Goal: Obtain resource: Download file/media

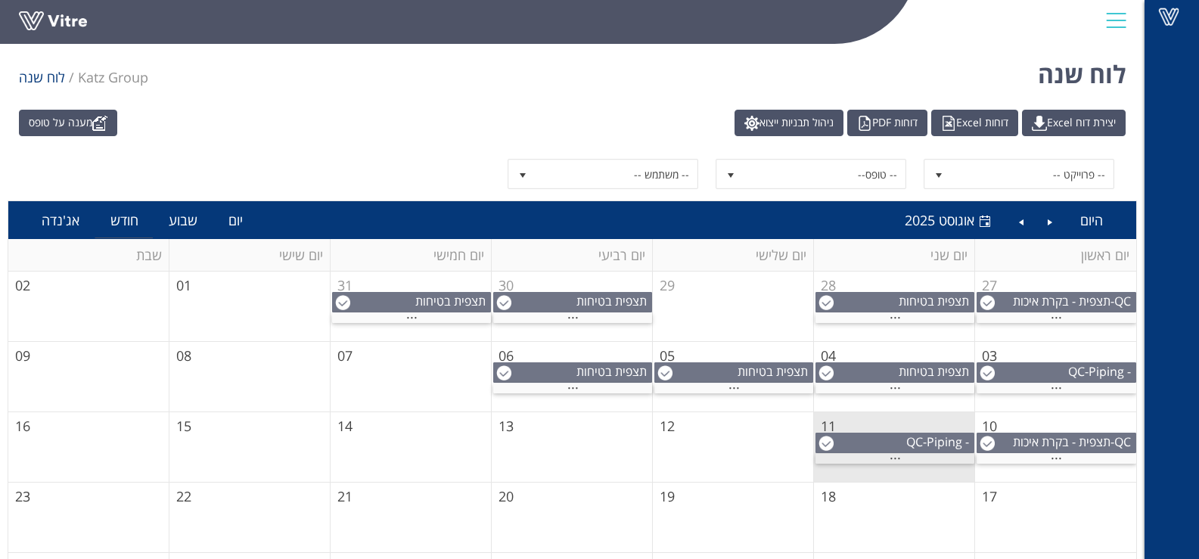
click at [846, 457] on div "..." at bounding box center [894, 459] width 159 height 10
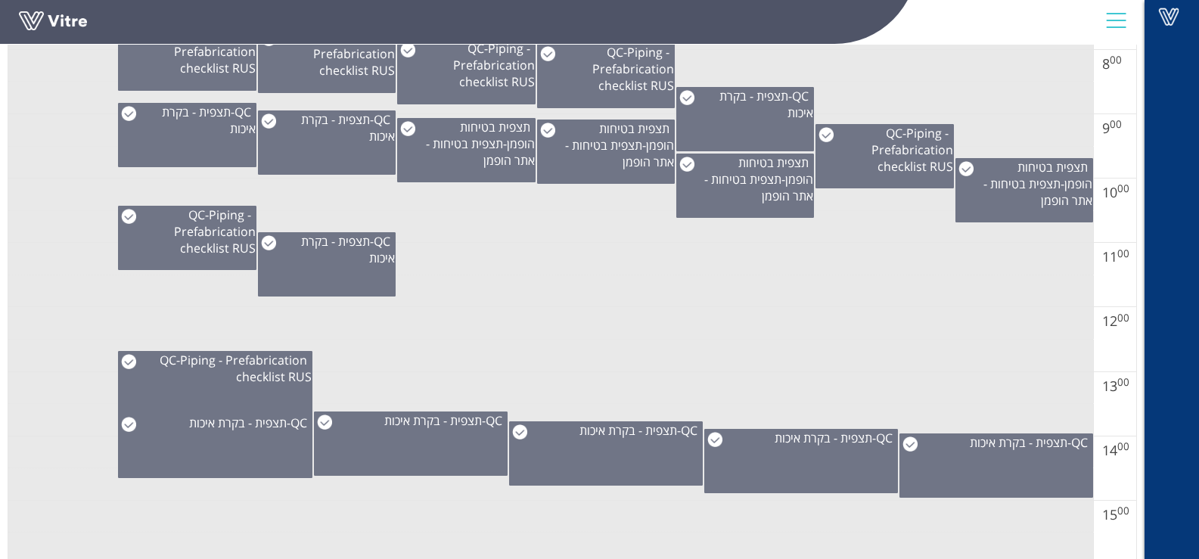
scroll to position [741, 0]
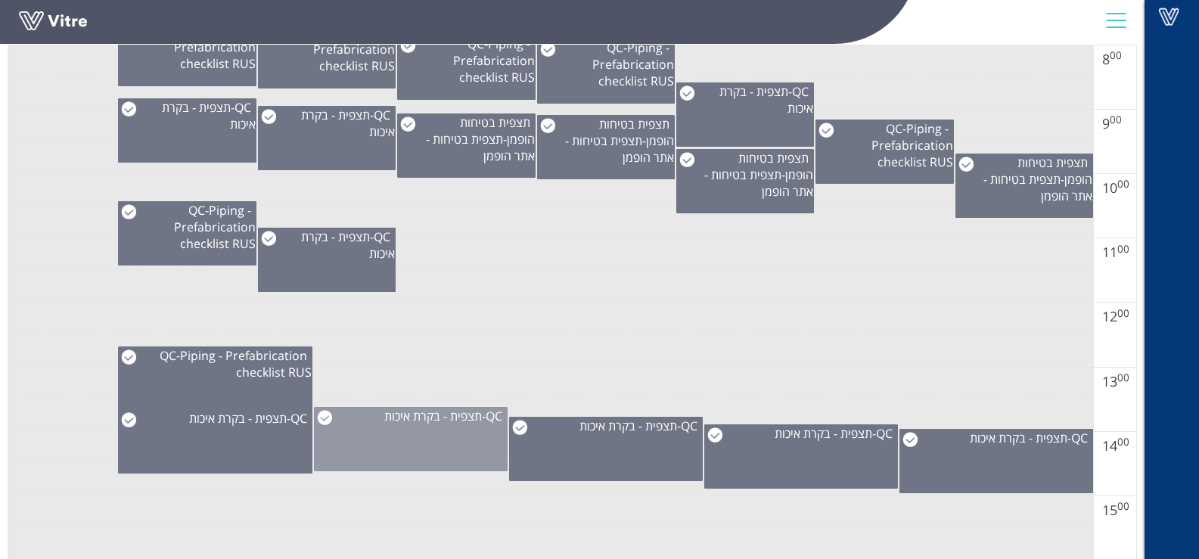
click at [384, 417] on span "תצפית - בקרת איכות" at bounding box center [433, 416] width 98 height 17
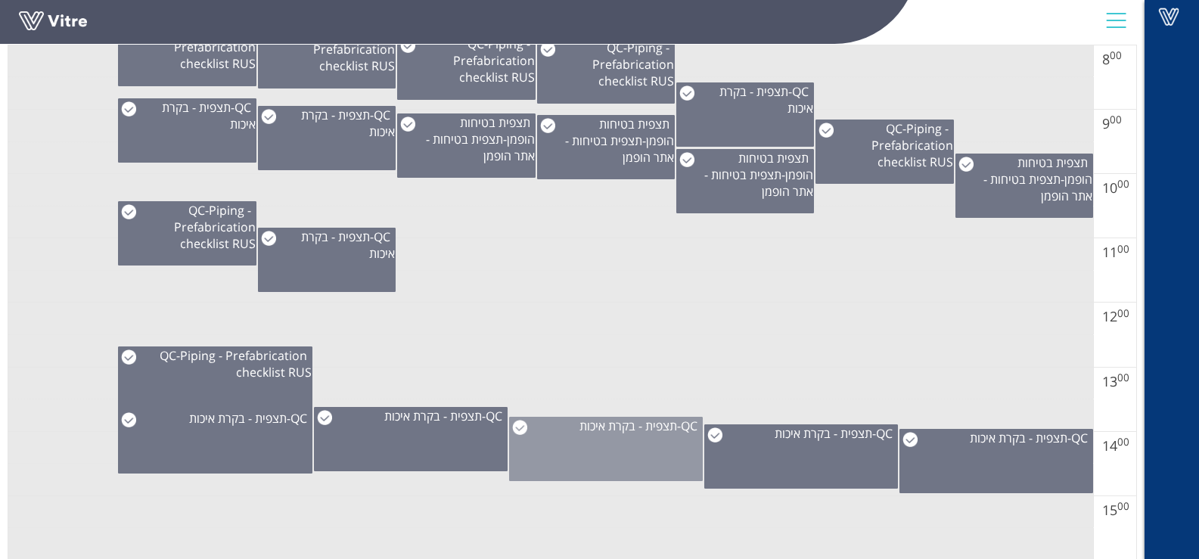
click at [603, 436] on div "QC - תצפית - בקרת איכות" at bounding box center [606, 449] width 194 height 64
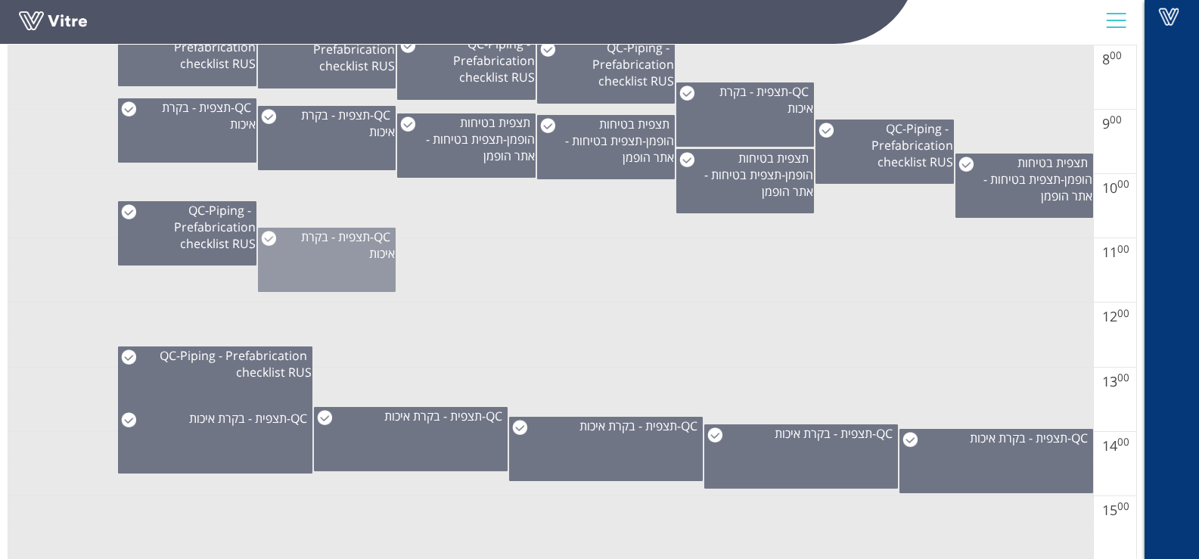
click at [336, 284] on div "QC - תצפית - בקרת איכות" at bounding box center [327, 260] width 138 height 64
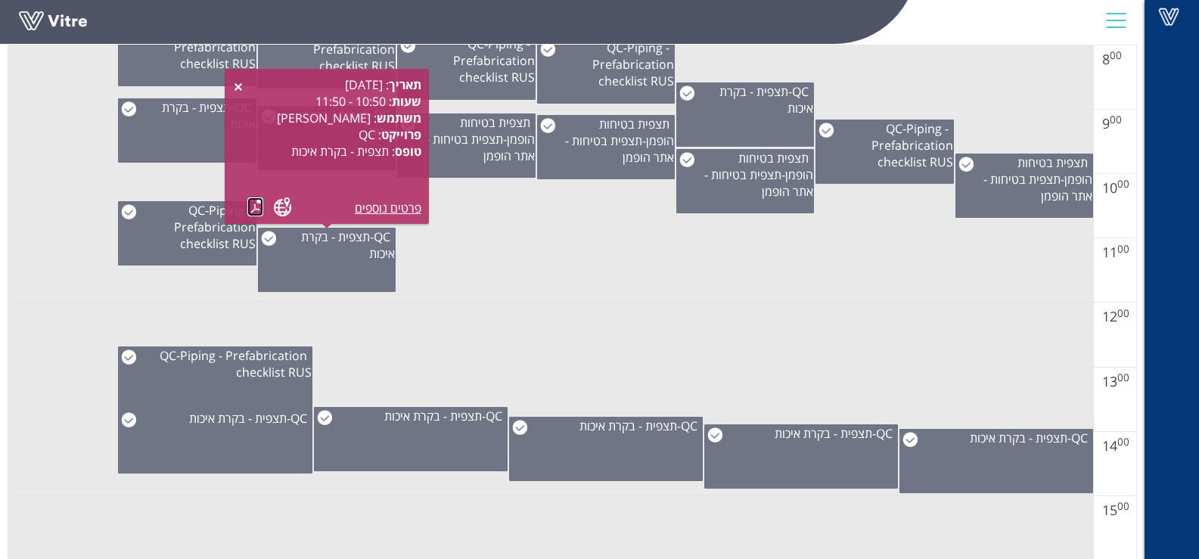
click at [256, 204] on link at bounding box center [255, 206] width 16 height 19
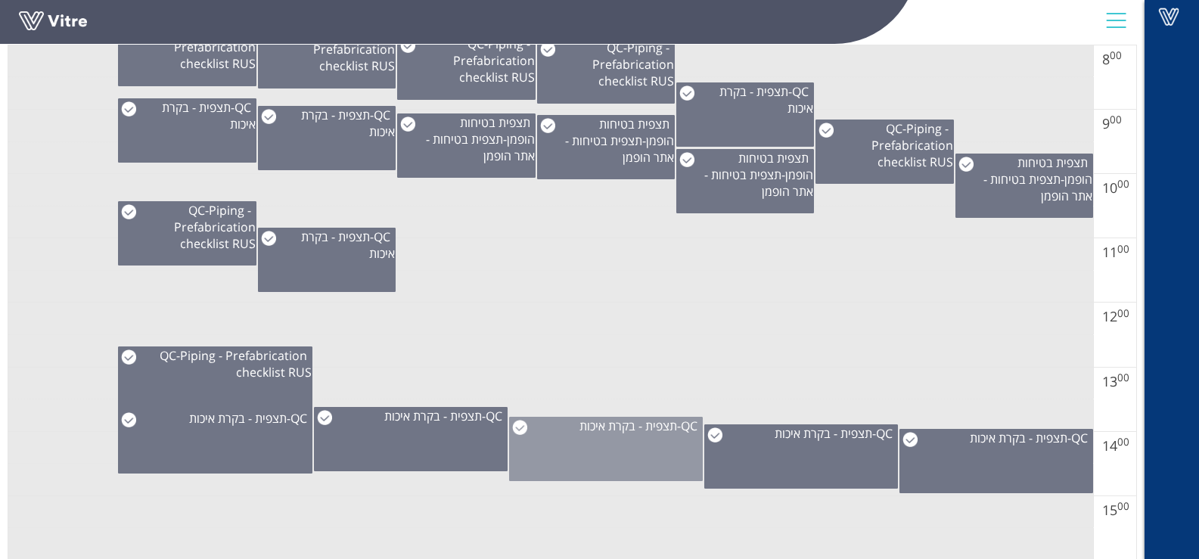
click at [520, 431] on img at bounding box center [519, 427] width 15 height 15
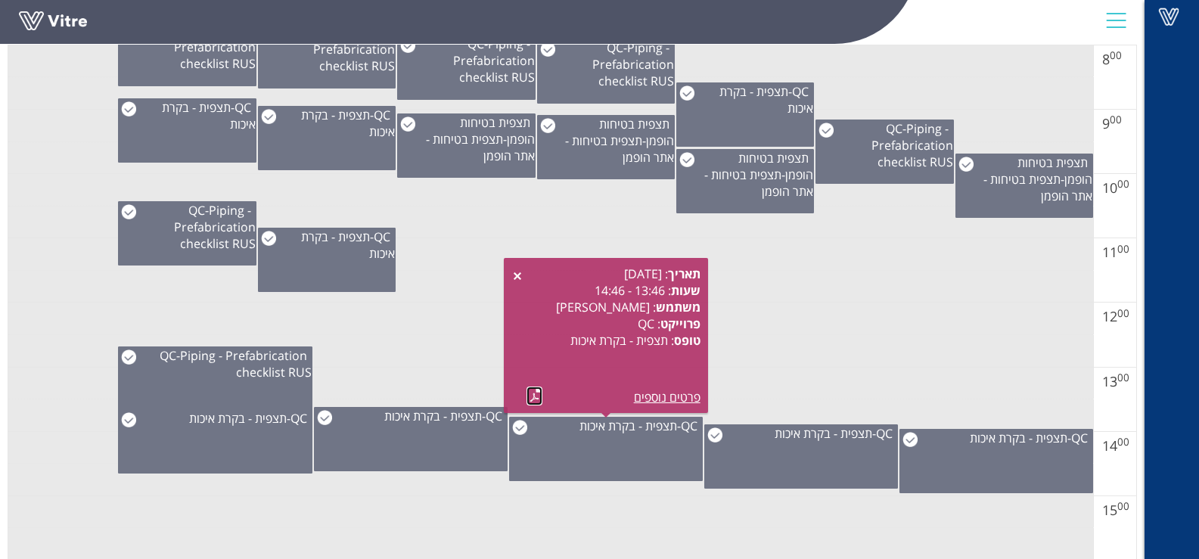
click at [530, 403] on link at bounding box center [534, 395] width 16 height 19
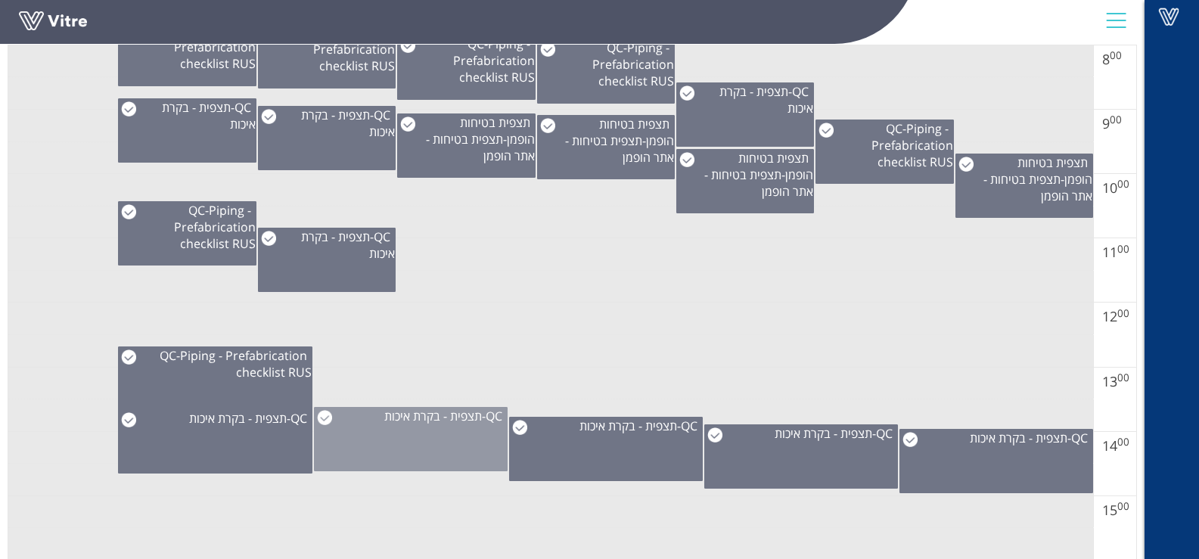
click at [327, 417] on img at bounding box center [324, 417] width 15 height 15
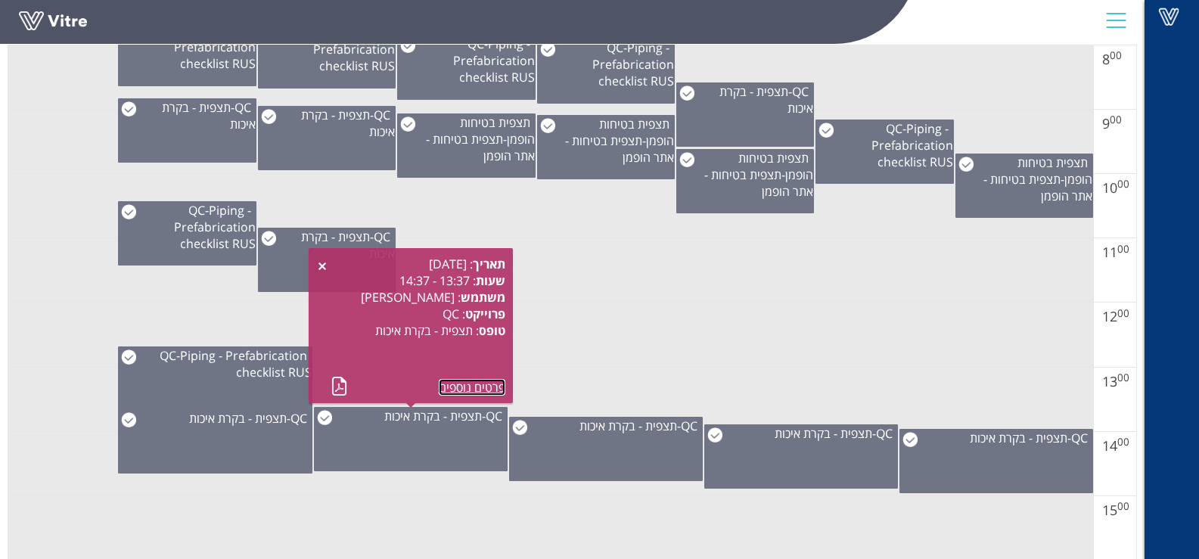
click at [478, 381] on link "פרטים נוספים" at bounding box center [472, 387] width 67 height 17
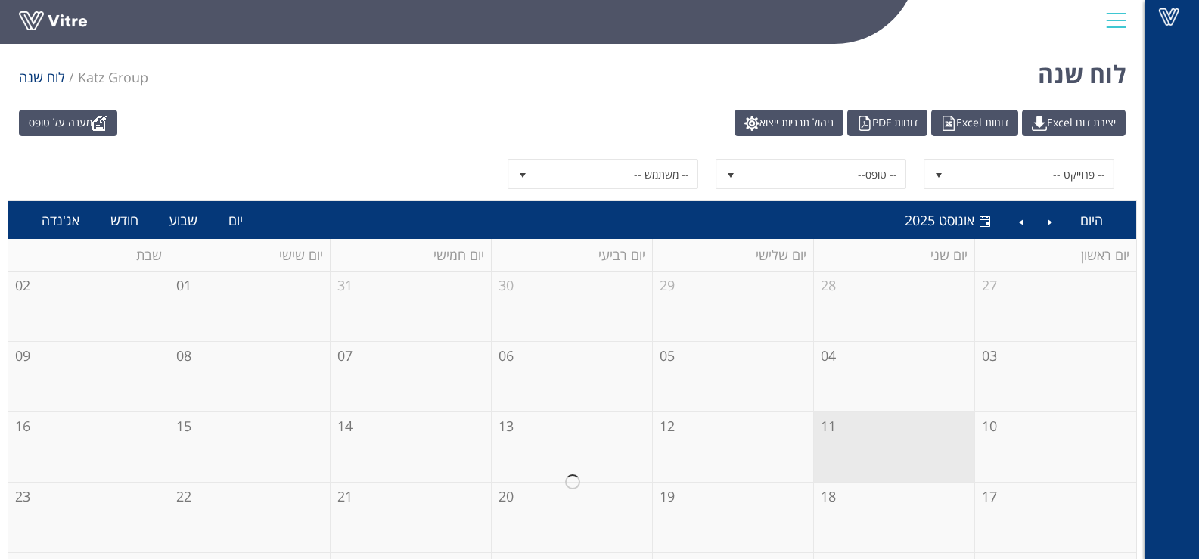
scroll to position [142, 0]
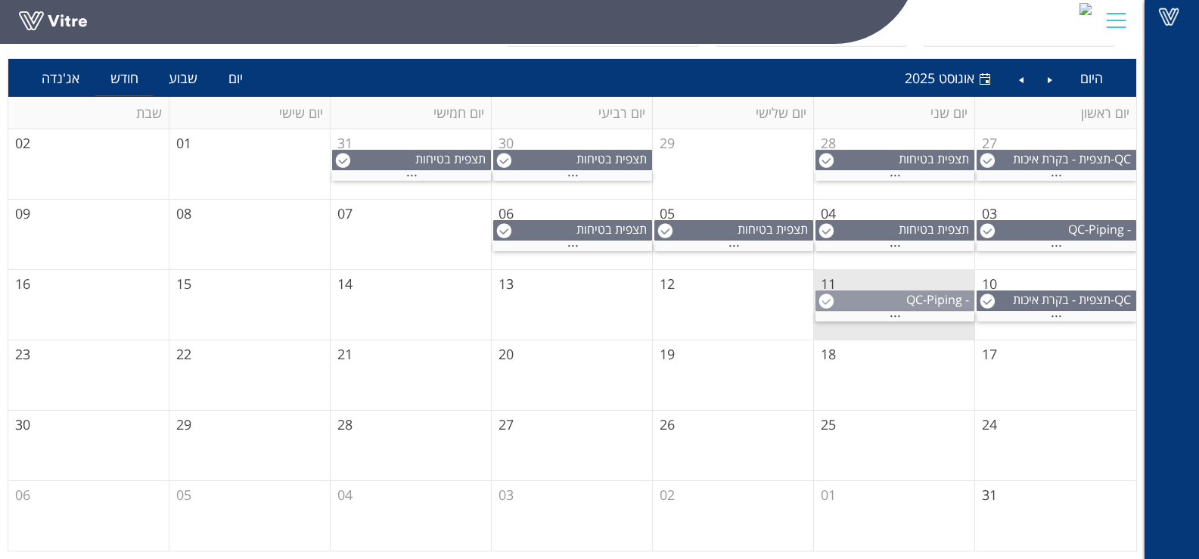
click at [846, 304] on div "QC - Piping - Prefabrication checklist RUS" at bounding box center [894, 316] width 157 height 50
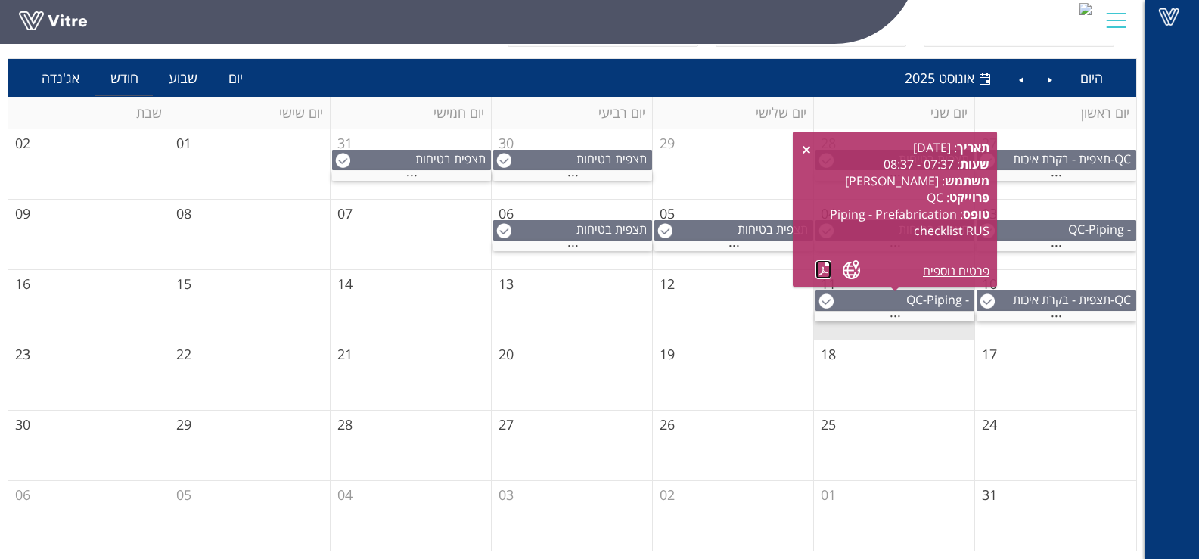
click at [826, 263] on link at bounding box center [823, 269] width 16 height 19
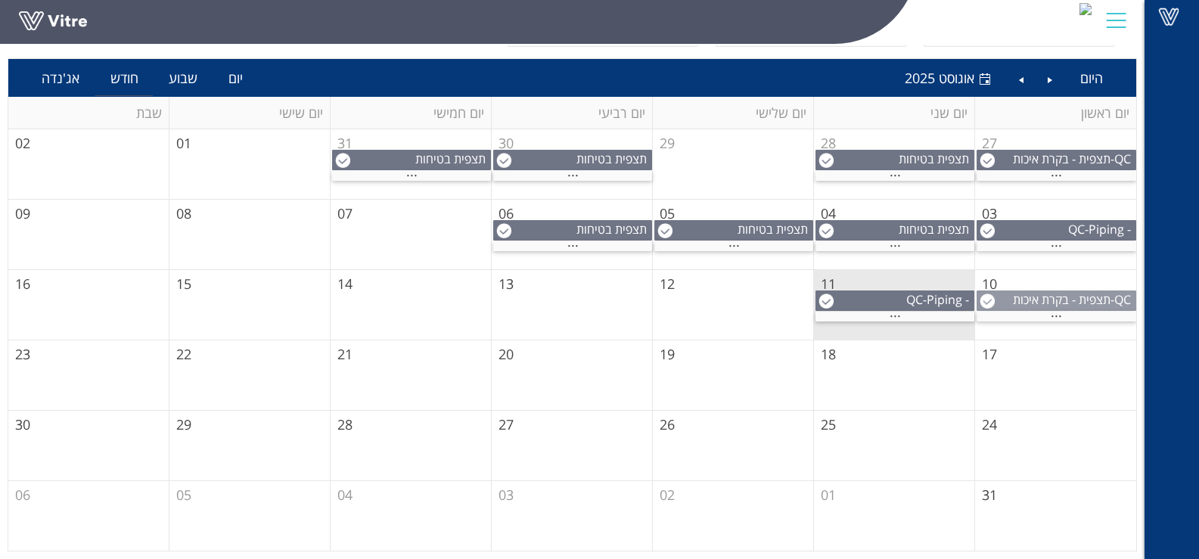
click at [1040, 306] on span "תצפית - בקרת איכות" at bounding box center [1062, 299] width 98 height 17
click at [947, 306] on span "Piping - Prefabrication checklist RUS" at bounding box center [906, 316] width 134 height 50
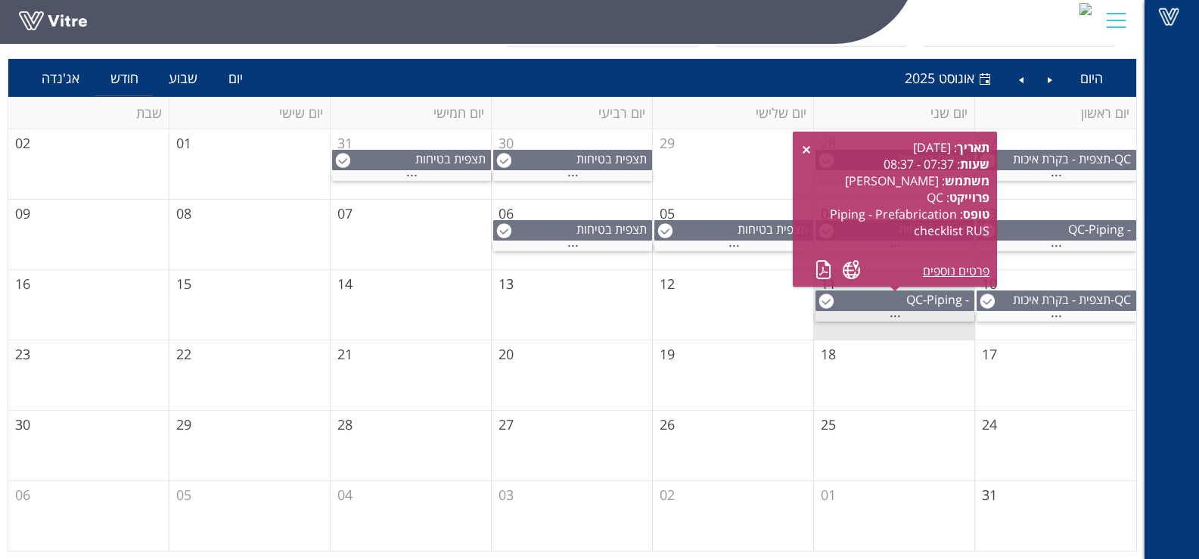
click at [911, 316] on div "..." at bounding box center [894, 317] width 159 height 10
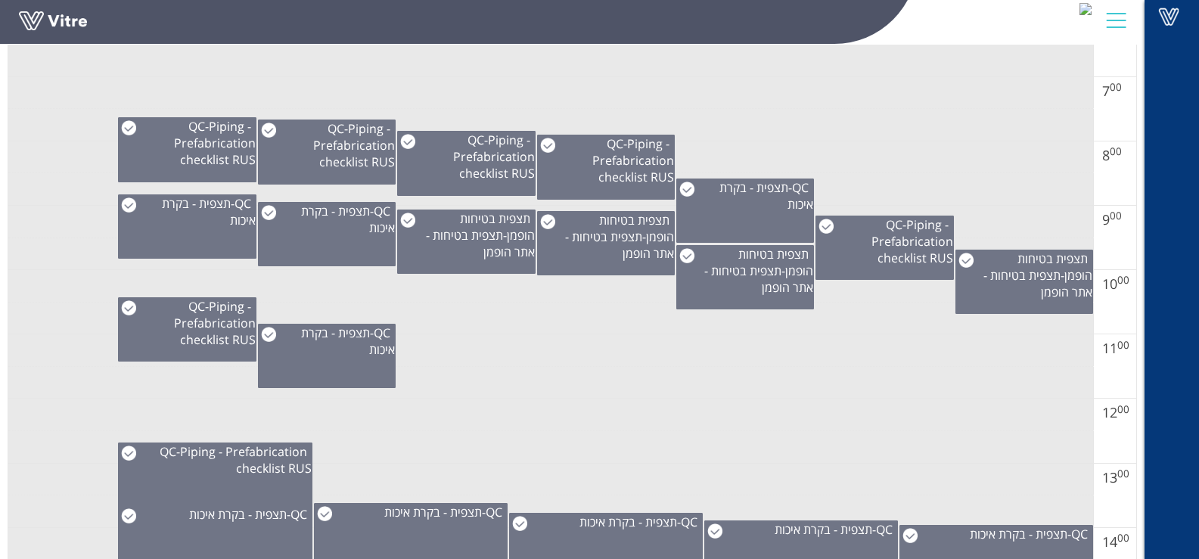
scroll to position [653, 0]
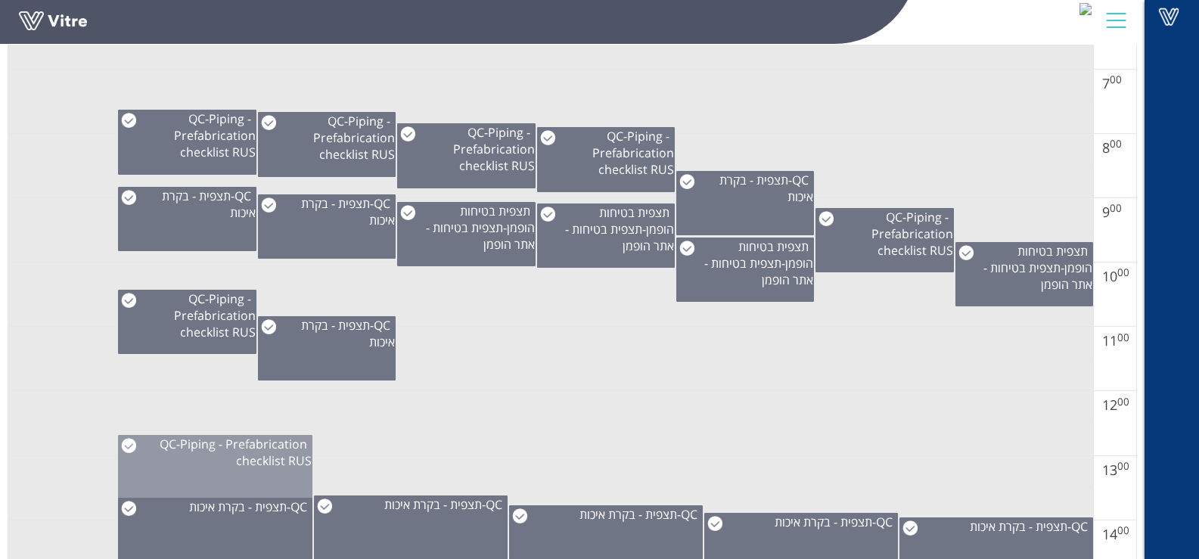
click at [127, 448] on img at bounding box center [128, 445] width 15 height 15
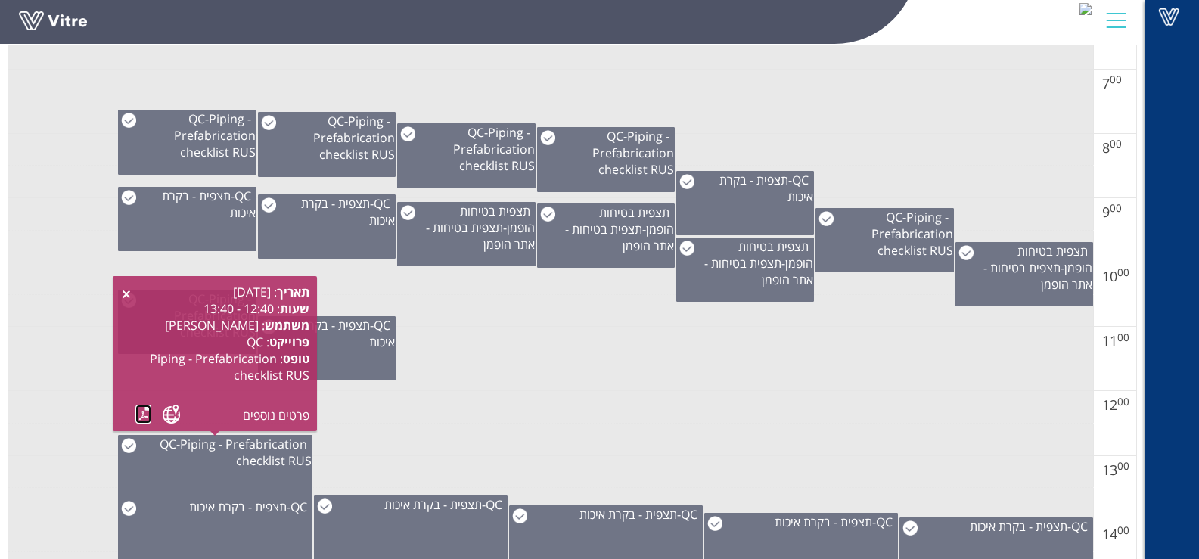
click at [138, 416] on link at bounding box center [143, 414] width 16 height 19
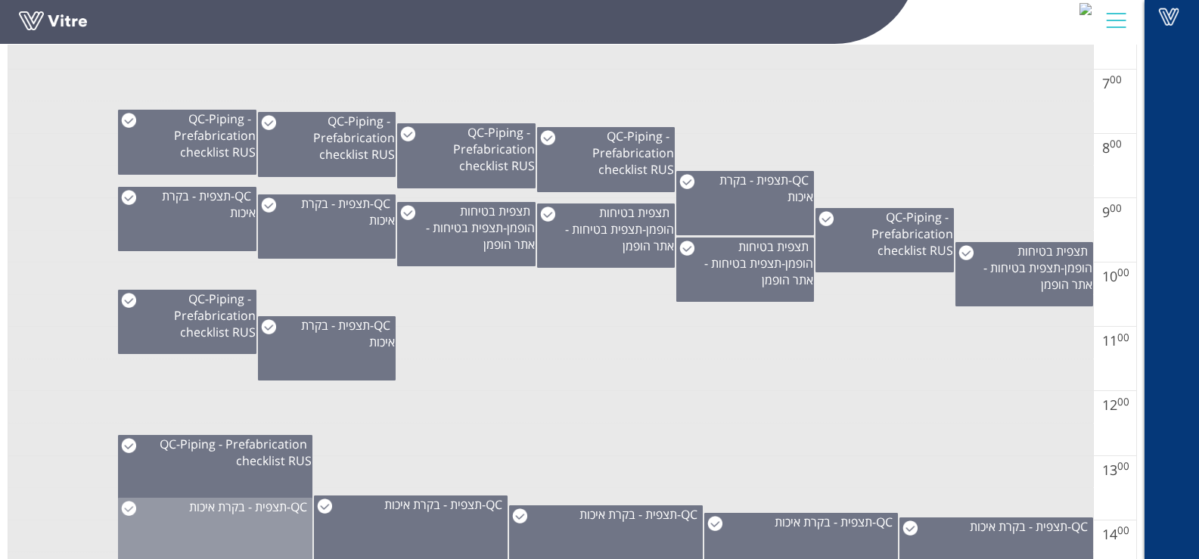
click at [129, 507] on img at bounding box center [128, 508] width 15 height 15
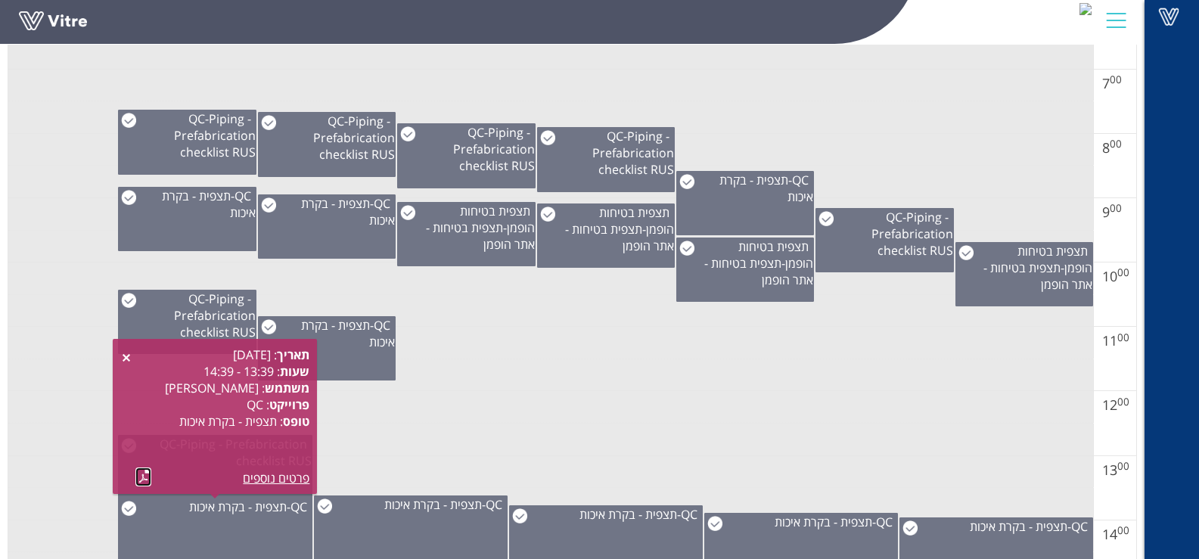
click at [138, 477] on link at bounding box center [143, 476] width 16 height 19
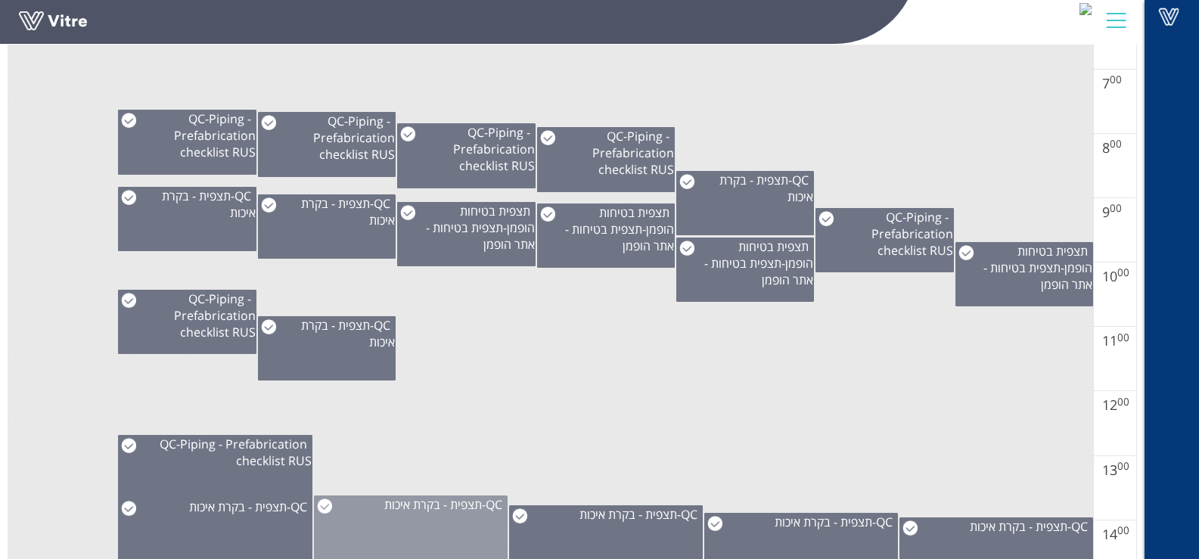
click at [327, 507] on img at bounding box center [324, 505] width 15 height 15
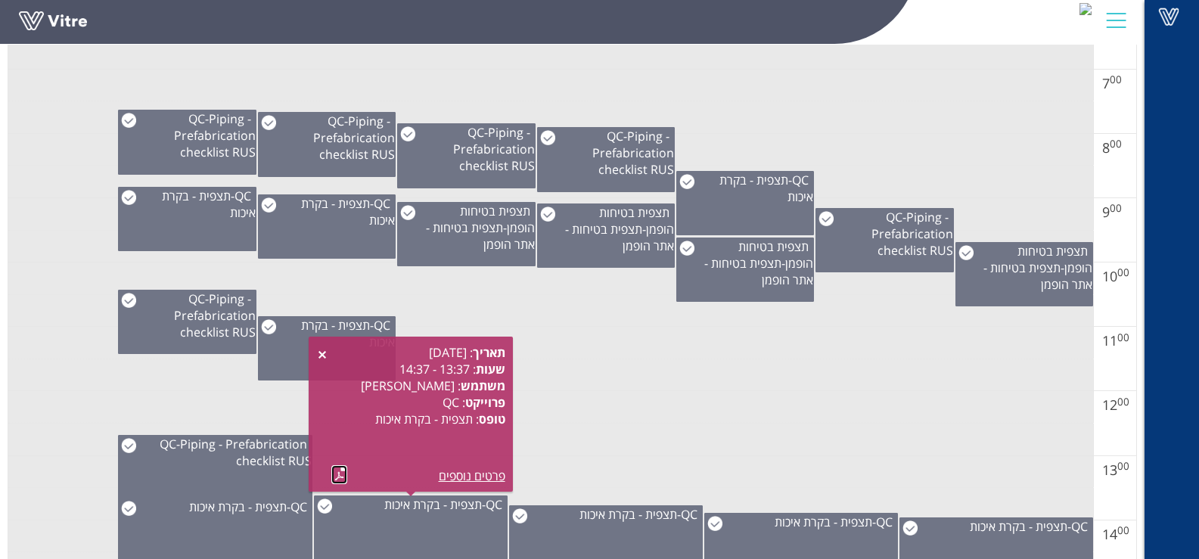
click at [336, 469] on link at bounding box center [339, 474] width 16 height 19
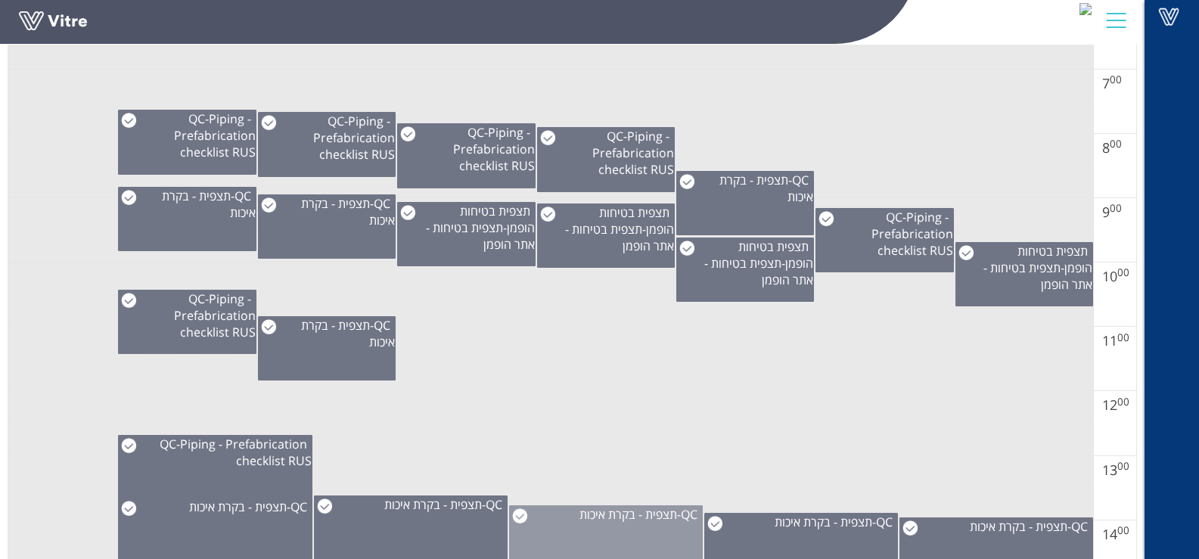
click at [517, 517] on img at bounding box center [519, 515] width 15 height 15
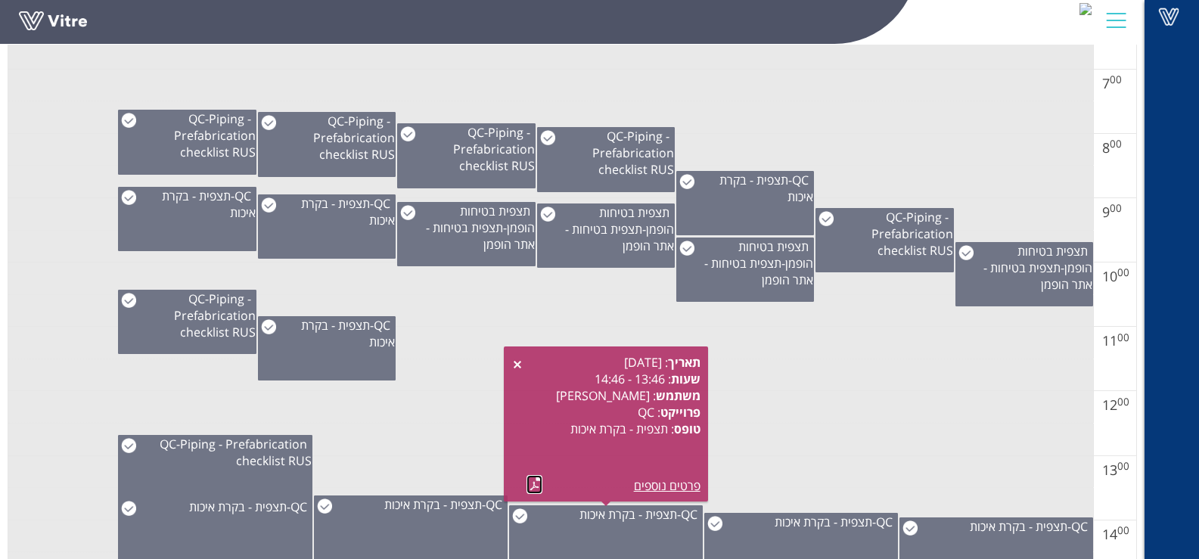
click at [530, 480] on link at bounding box center [534, 484] width 16 height 19
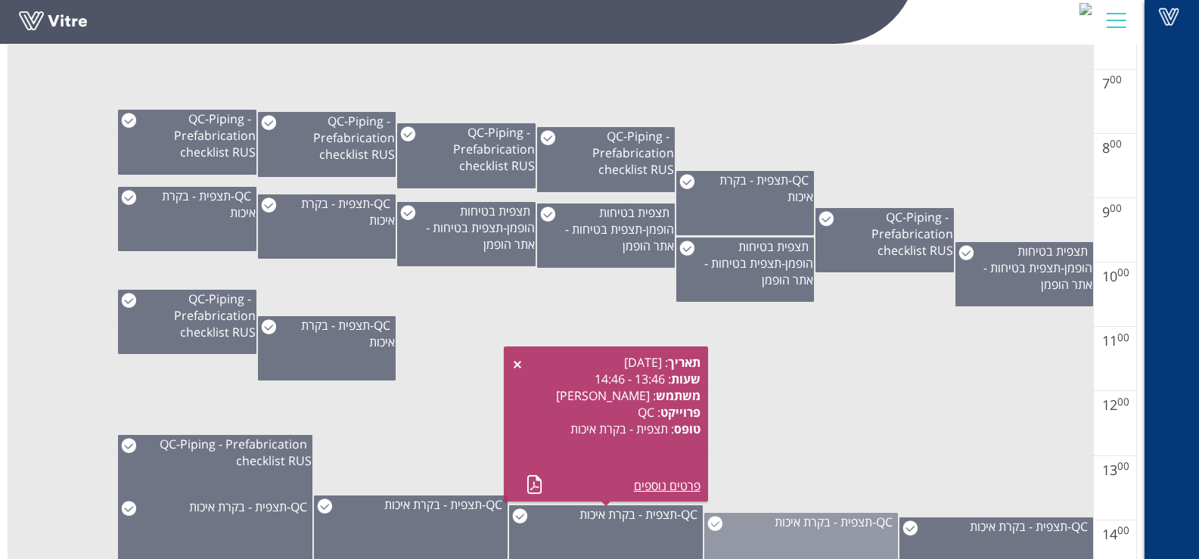
click at [742, 530] on div "QC - תצפית - בקרת איכות" at bounding box center [801, 521] width 192 height 17
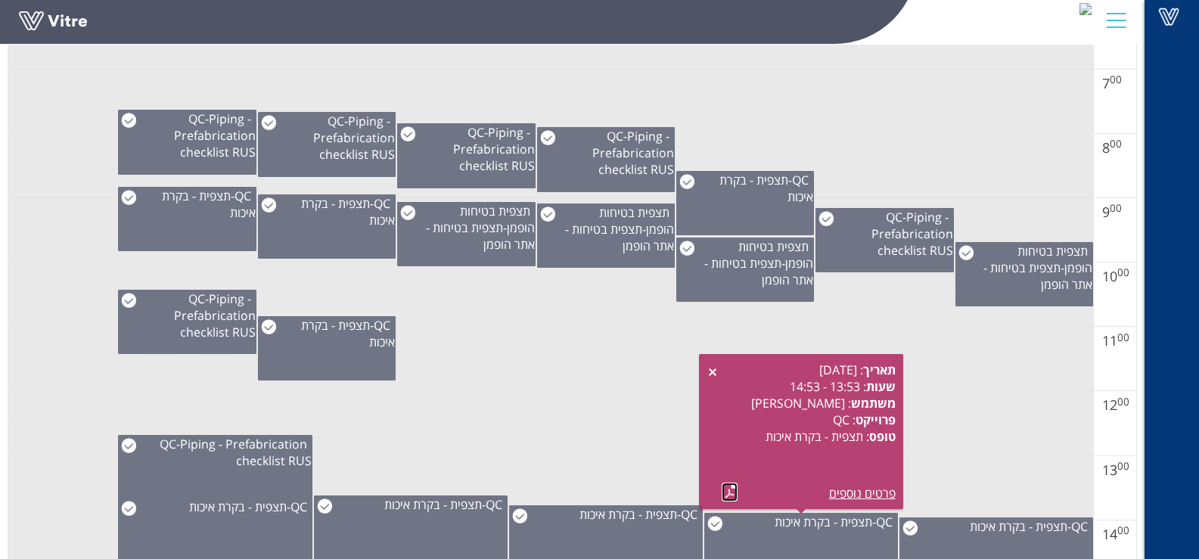
click at [728, 485] on link at bounding box center [729, 491] width 16 height 19
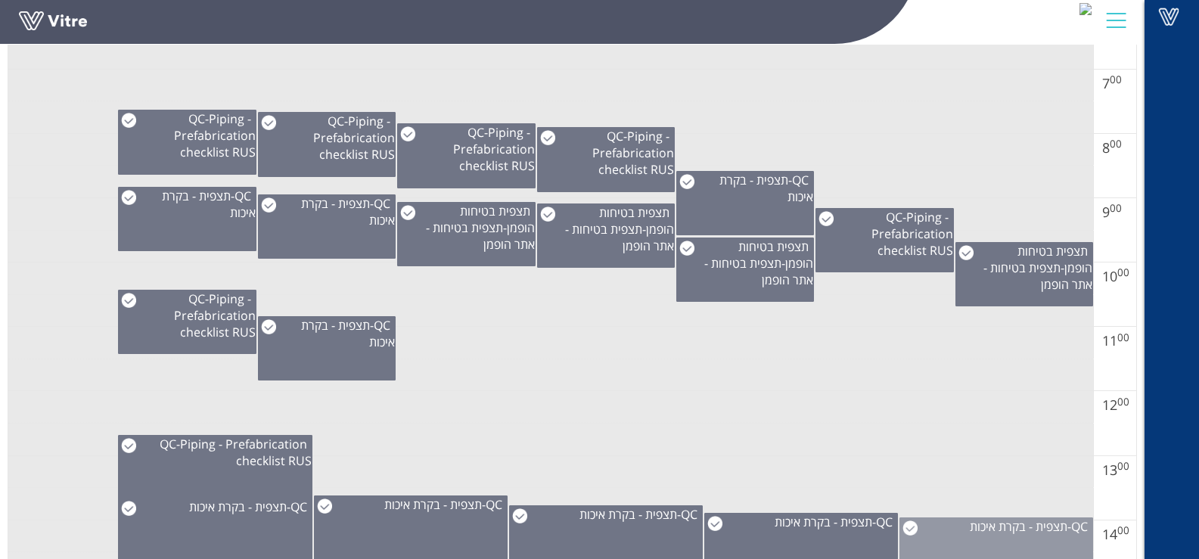
click at [956, 535] on div "QC - תצפית - בקרת איכות" at bounding box center [996, 549] width 194 height 64
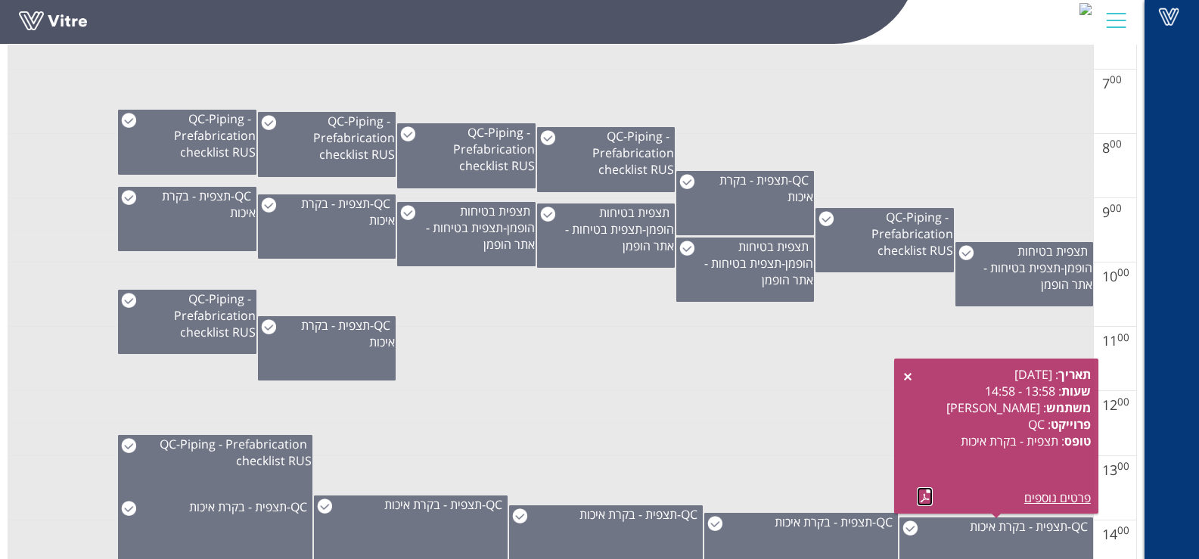
click at [923, 495] on link at bounding box center [924, 496] width 16 height 19
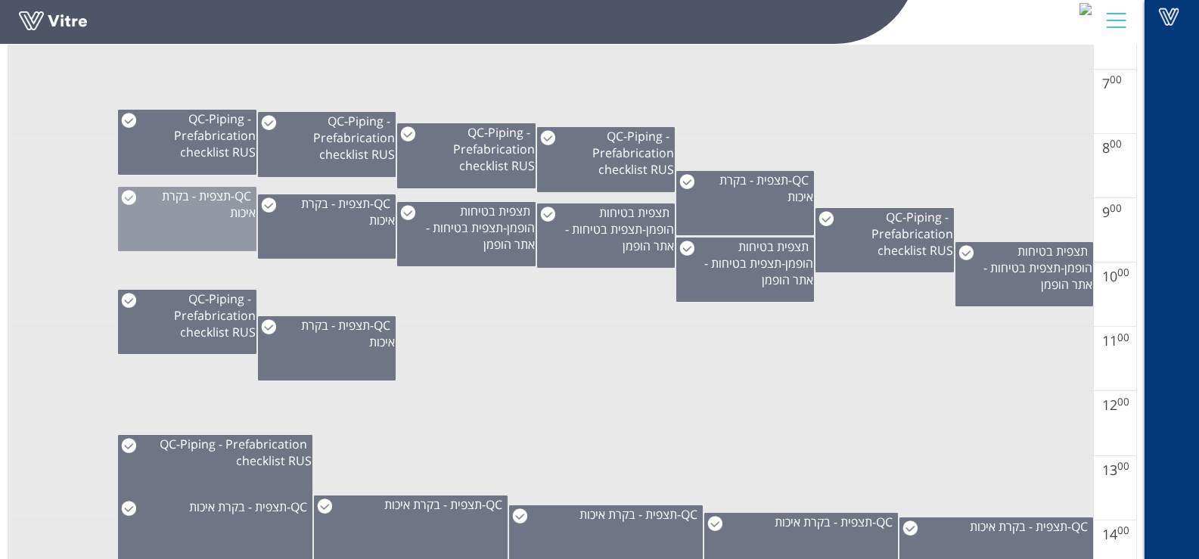
click at [128, 192] on img at bounding box center [128, 197] width 15 height 15
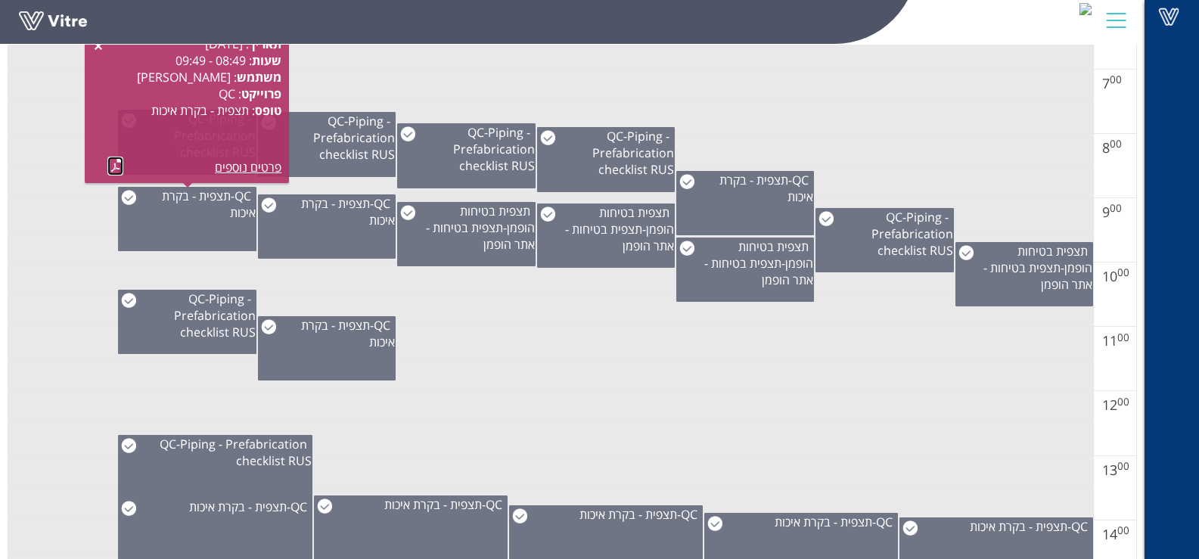
click at [116, 160] on link at bounding box center [115, 166] width 16 height 19
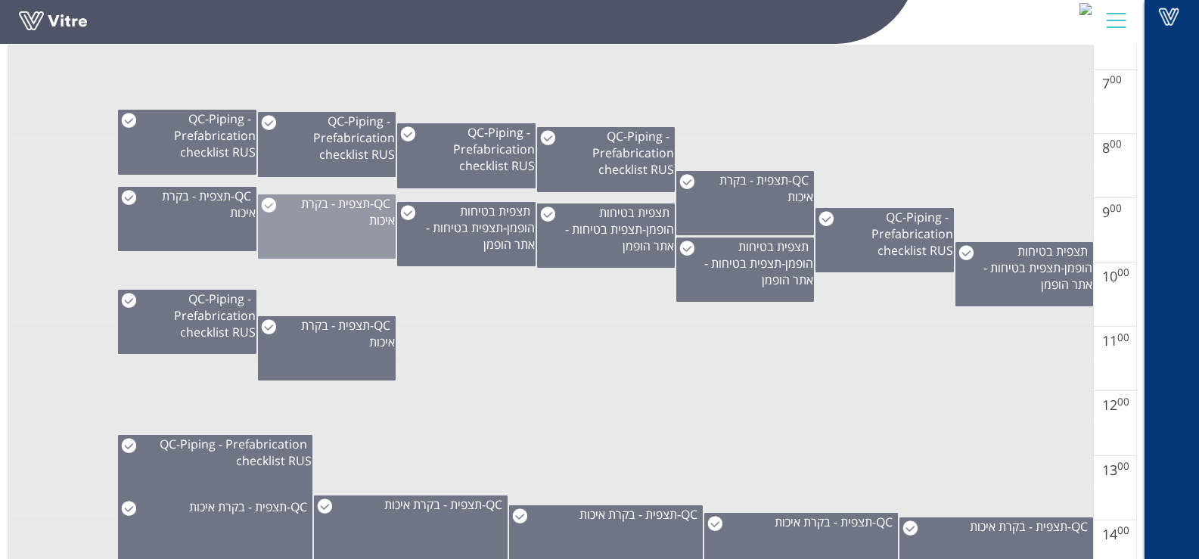
click at [301, 205] on span "תצפית - בקרת איכות" at bounding box center [348, 211] width 94 height 33
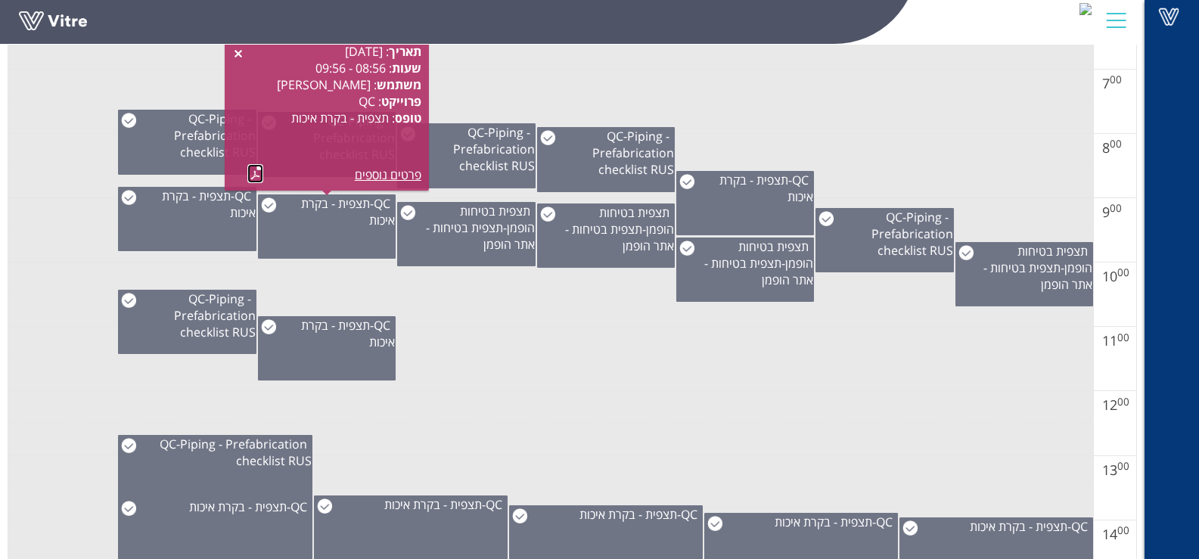
click at [258, 172] on link at bounding box center [255, 173] width 16 height 19
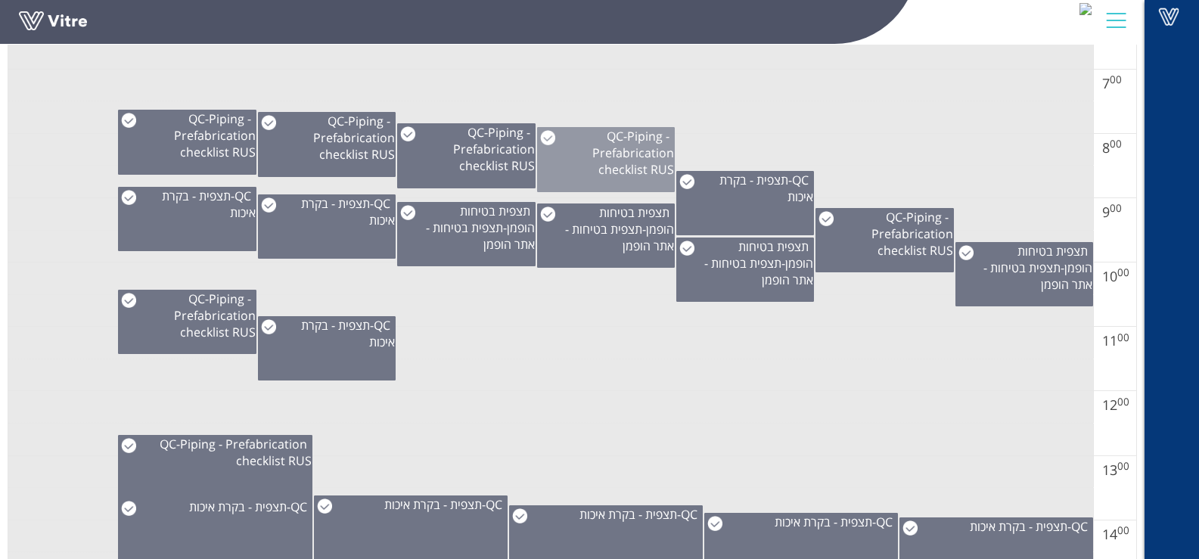
click at [559, 138] on div "QC - Piping - Prefabrication checklist RUS" at bounding box center [606, 153] width 136 height 50
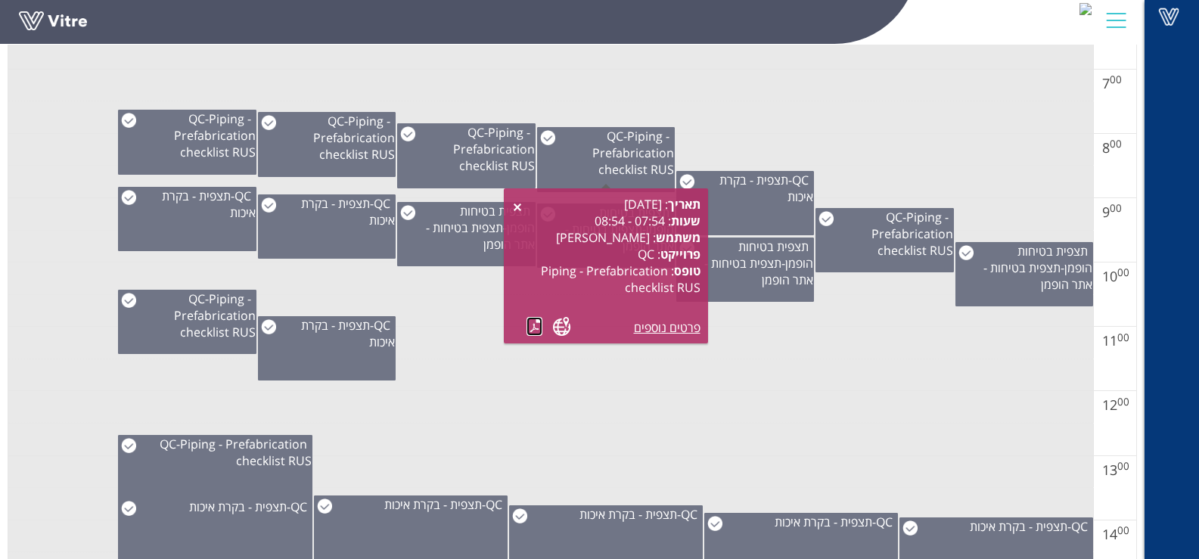
click at [538, 327] on link at bounding box center [534, 326] width 16 height 19
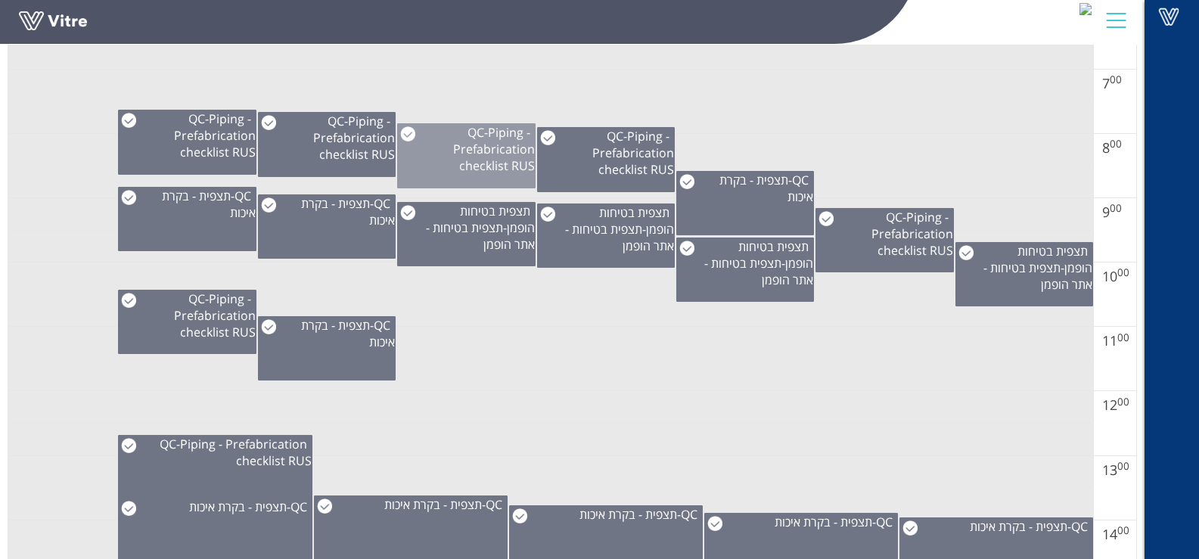
click at [459, 144] on span "Piping - Prefabrication checklist RUS" at bounding box center [494, 149] width 82 height 50
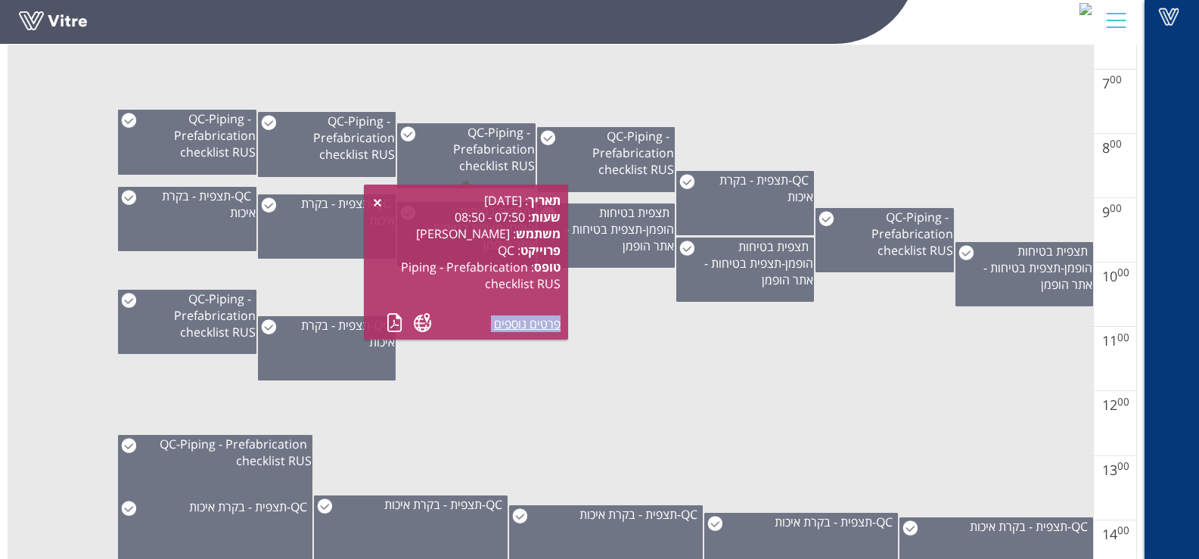
click at [388, 324] on div "תאריך : [DATE] שעות : 07:50 - 08:50 משתמש : [PERSON_NAME] פרוייקט : QC טופס : P…" at bounding box center [465, 262] width 189 height 140
click at [388, 324] on link at bounding box center [394, 322] width 16 height 19
